Goal: Task Accomplishment & Management: Manage account settings

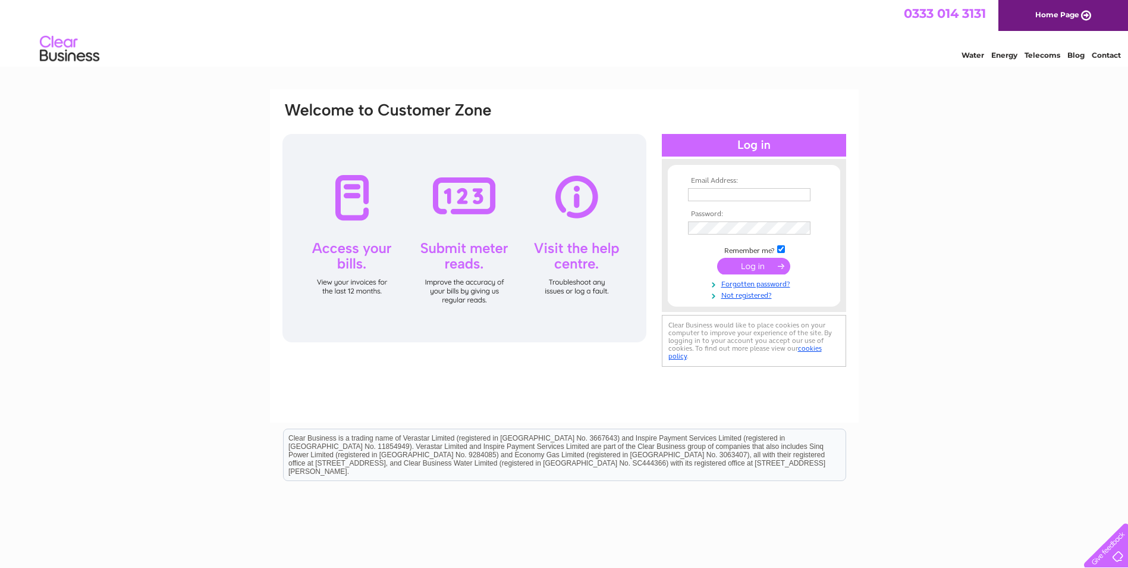
type input "neweasterhousecu@hotmail.com"
click at [767, 264] on input "submit" at bounding box center [753, 266] width 73 height 17
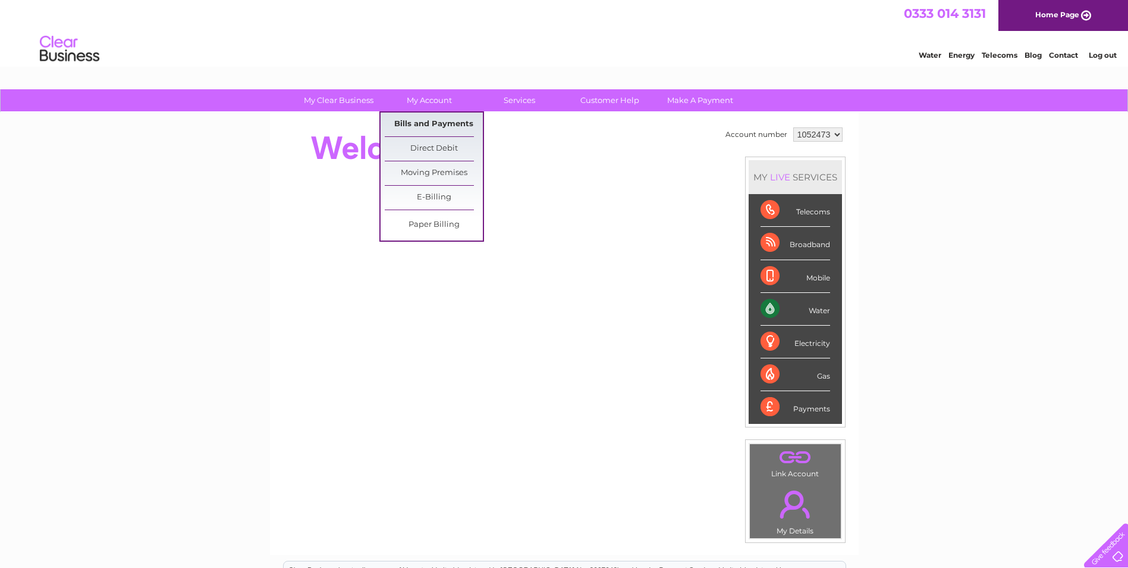
click at [446, 118] on link "Bills and Payments" at bounding box center [434, 124] width 98 height 24
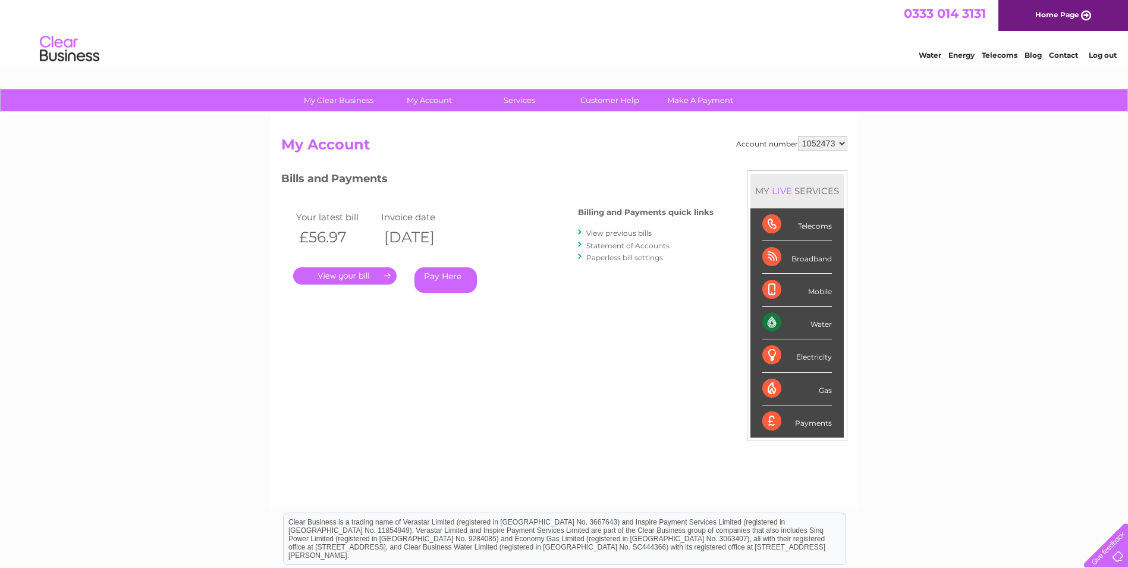
scroll to position [59, 0]
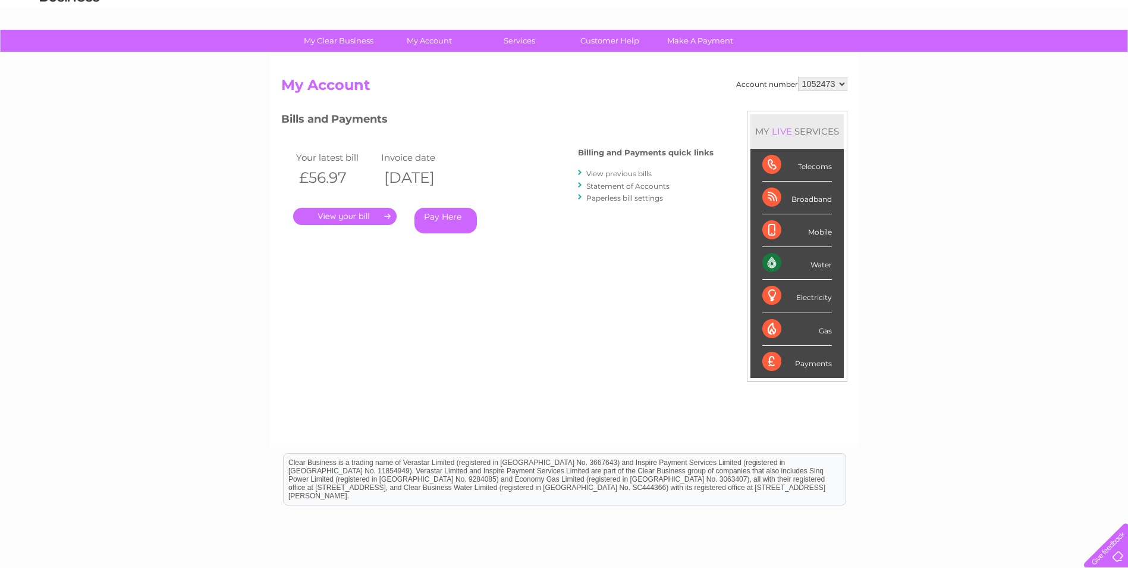
click at [351, 217] on link "." at bounding box center [345, 216] width 104 height 17
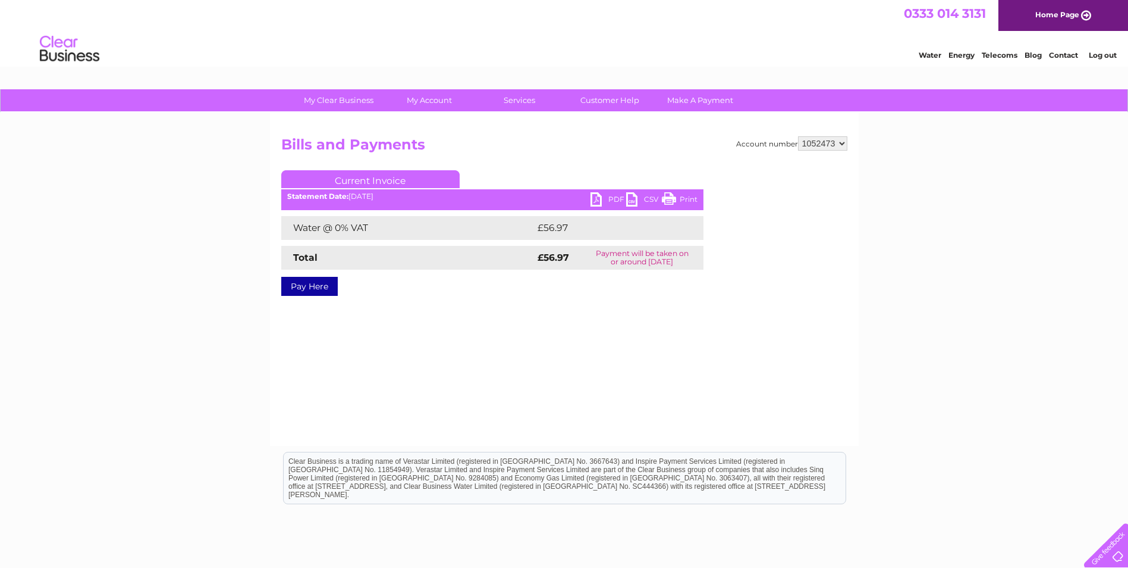
click at [606, 198] on link "PDF" at bounding box center [609, 200] width 36 height 17
